Goal: Contribute content

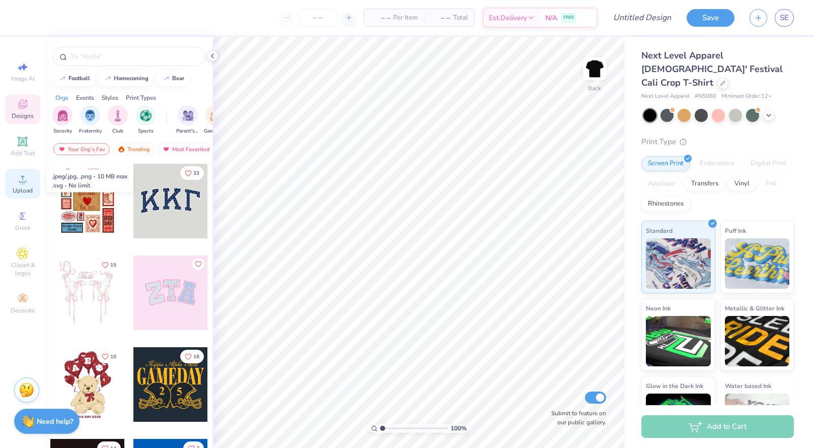
click at [27, 179] on icon at bounding box center [23, 179] width 12 height 12
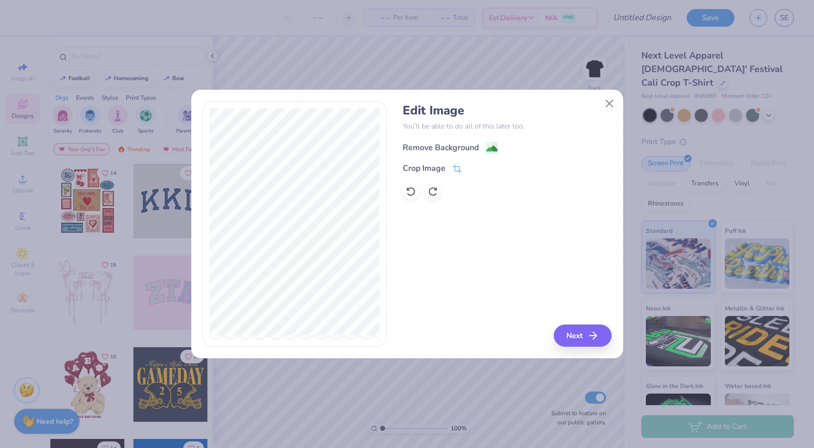
click at [496, 142] on icon at bounding box center [492, 148] width 12 height 12
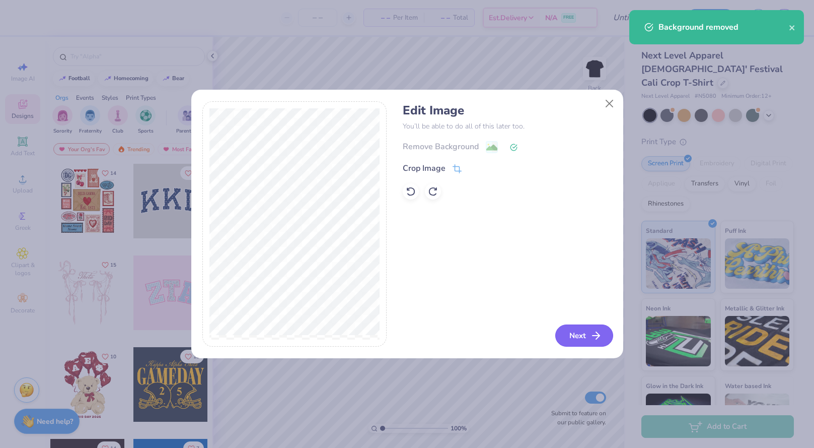
click at [584, 333] on button "Next" at bounding box center [584, 335] width 58 height 22
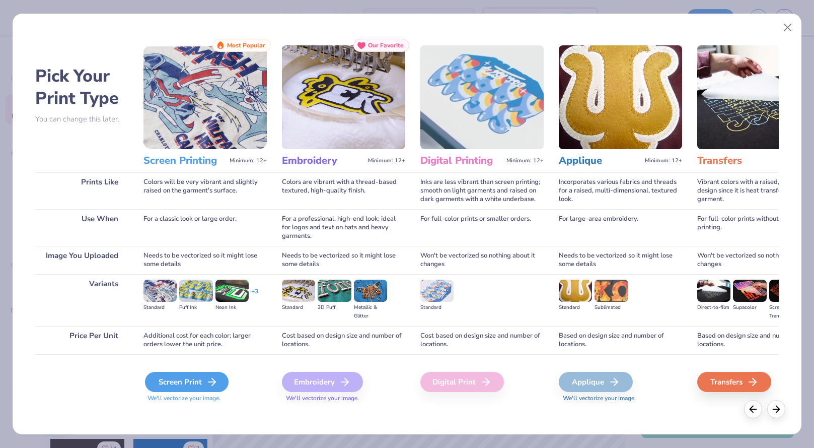
click at [220, 380] on div "Screen Print" at bounding box center [187, 382] width 84 height 20
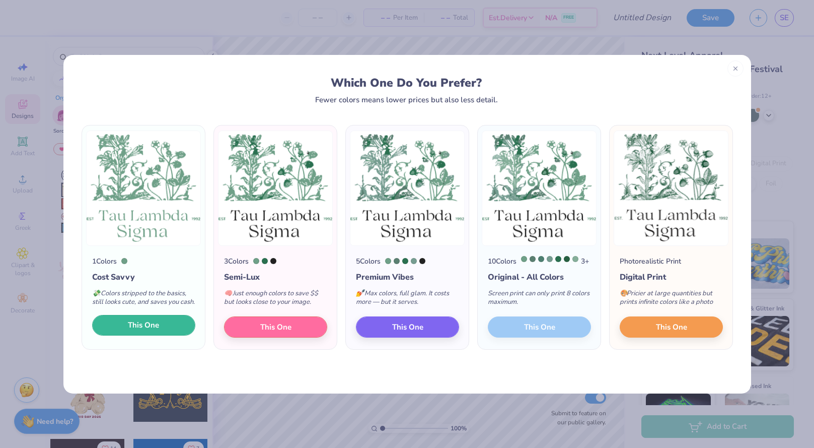
click at [169, 336] on button "This One" at bounding box center [143, 325] width 103 height 21
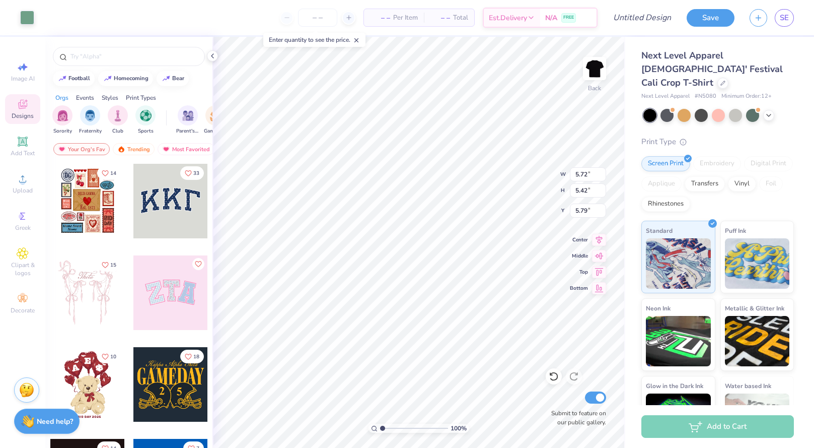
type input "1.15"
type input "7.56"
type input "7.16"
type input "0.85"
type input "1.61"
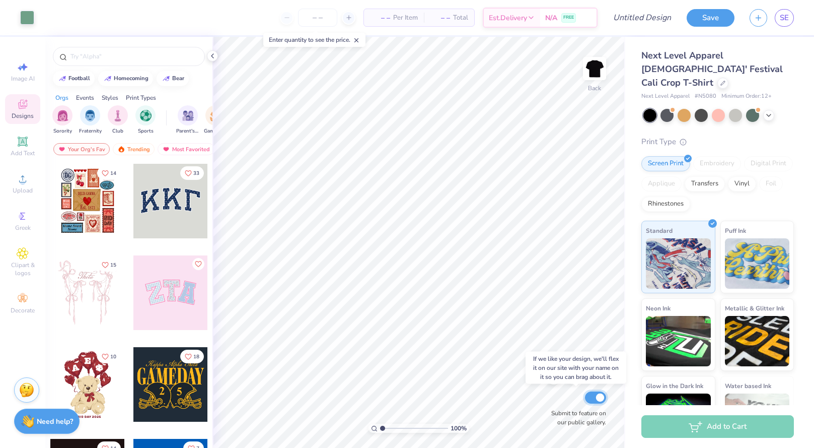
click at [596, 401] on input "Submit to feature on our public gallery." at bounding box center [595, 397] width 21 height 12
checkbox input "false"
click at [376, 429] on icon at bounding box center [374, 428] width 7 height 7
drag, startPoint x: 382, startPoint y: 429, endPoint x: 465, endPoint y: 433, distance: 82.7
click at [445, 433] on input "range" at bounding box center [412, 427] width 64 height 9
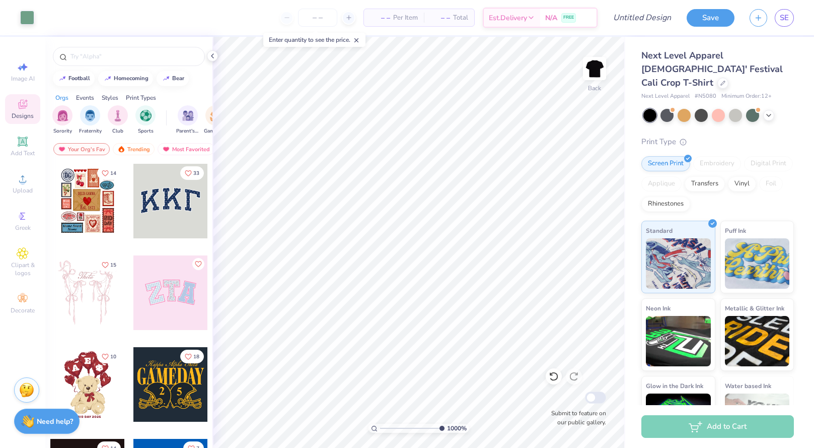
click at [375, 430] on icon at bounding box center [374, 428] width 7 height 7
type input "1"
click at [210, 57] on icon at bounding box center [212, 56] width 8 height 8
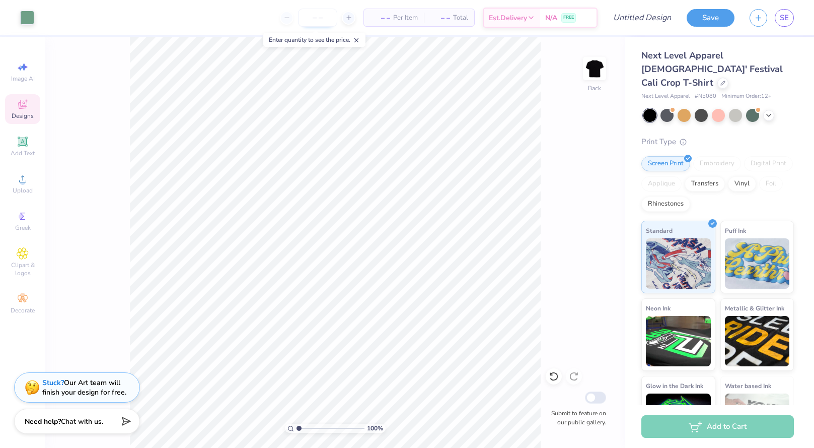
click at [316, 14] on input "number" at bounding box center [317, 18] width 39 height 18
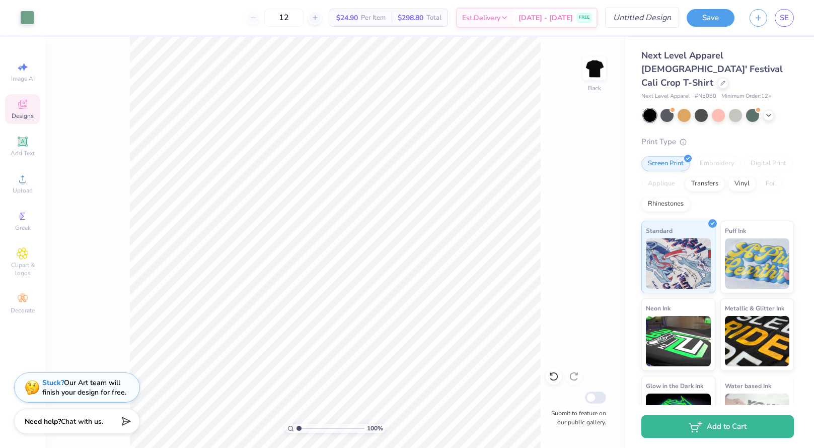
type input "12"
click at [647, 17] on input "Design Title" at bounding box center [630, 18] width 99 height 20
type input "tls plant shirt"
click at [711, 17] on button "Save" at bounding box center [711, 17] width 48 height 18
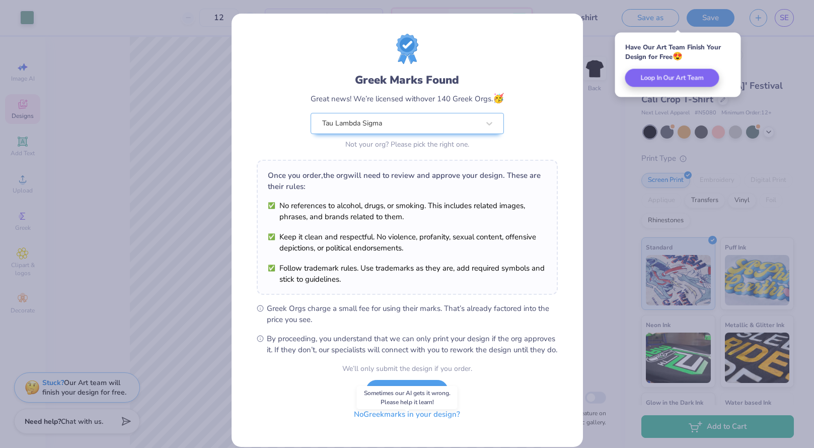
click at [441, 424] on button "No Greek marks in your design?" at bounding box center [406, 414] width 123 height 21
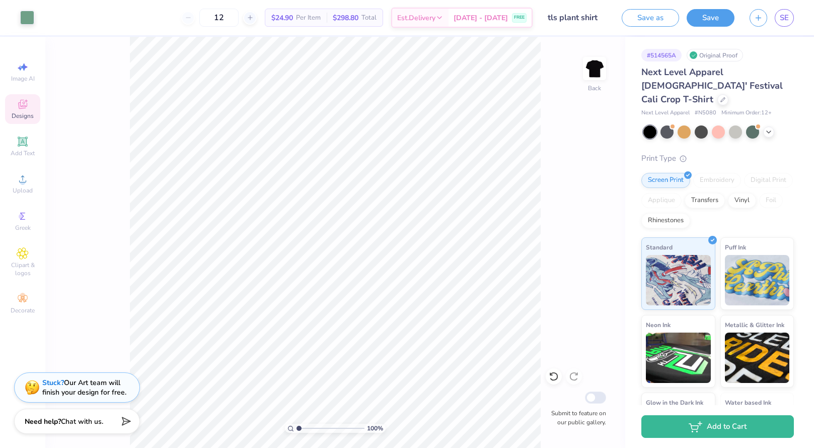
click at [784, 27] on div "Save as Save SE" at bounding box center [718, 17] width 192 height 35
click at [787, 21] on span "SE" at bounding box center [784, 18] width 9 height 12
